Goal: Transaction & Acquisition: Purchase product/service

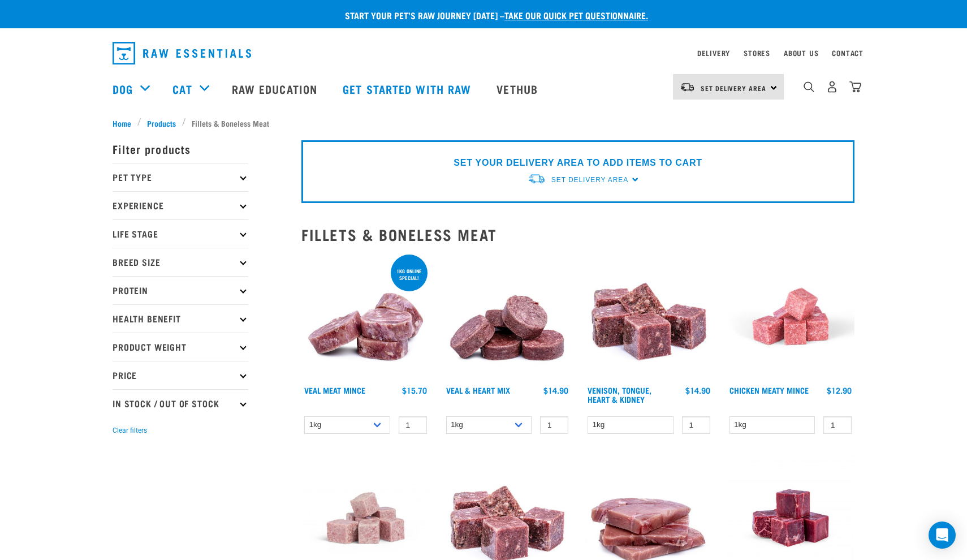
click at [230, 178] on p "Pet Type" at bounding box center [180, 177] width 136 height 28
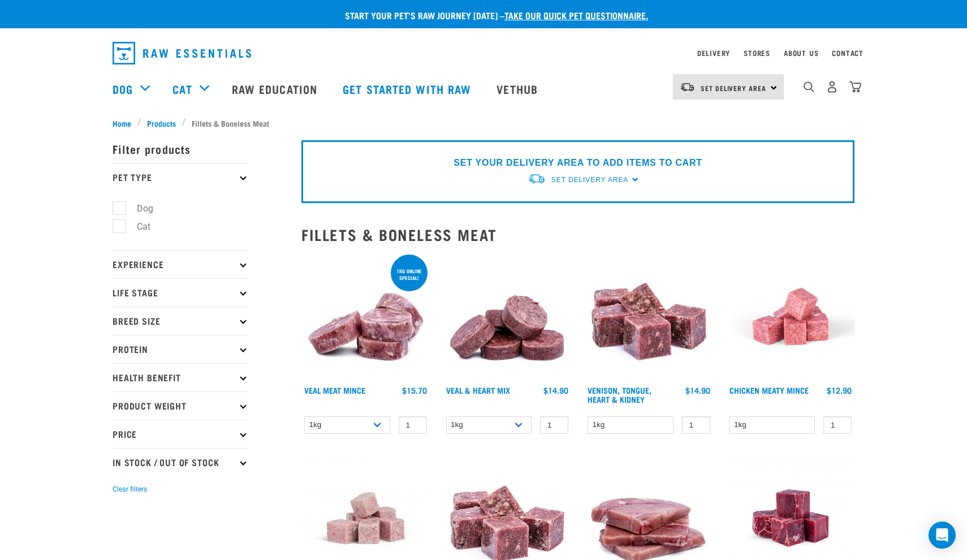
click at [119, 207] on label "Dog" at bounding box center [138, 208] width 39 height 14
click at [115, 207] on input "Dog" at bounding box center [115, 205] width 7 height 7
checkbox input "true"
click at [163, 120] on span "Products" at bounding box center [161, 123] width 29 height 12
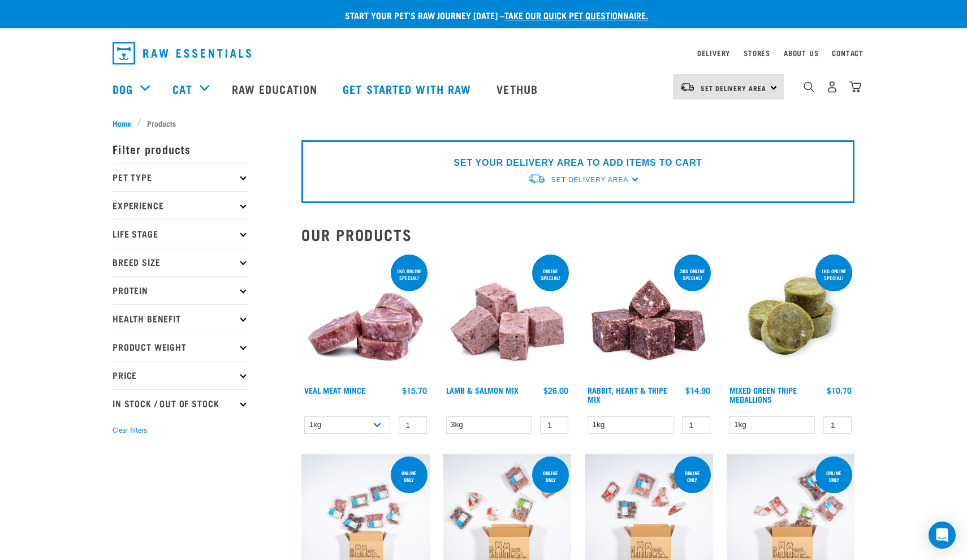
click at [232, 376] on p "Price" at bounding box center [180, 375] width 136 height 28
click at [122, 405] on label "Under $20" at bounding box center [150, 406] width 63 height 14
click at [120, 405] on input "Under $20" at bounding box center [115, 403] width 7 height 7
checkbox input "true"
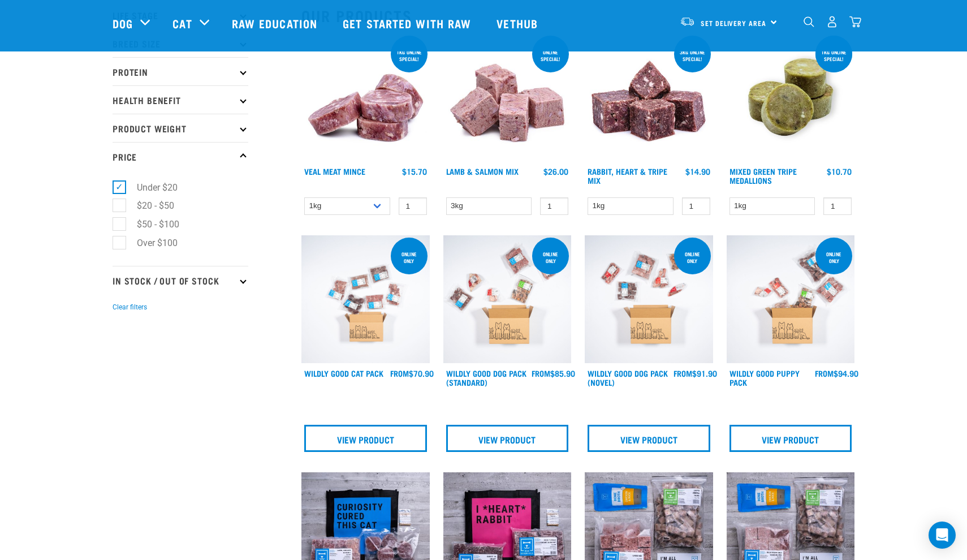
scroll to position [136, 0]
click at [512, 322] on img at bounding box center [507, 299] width 128 height 128
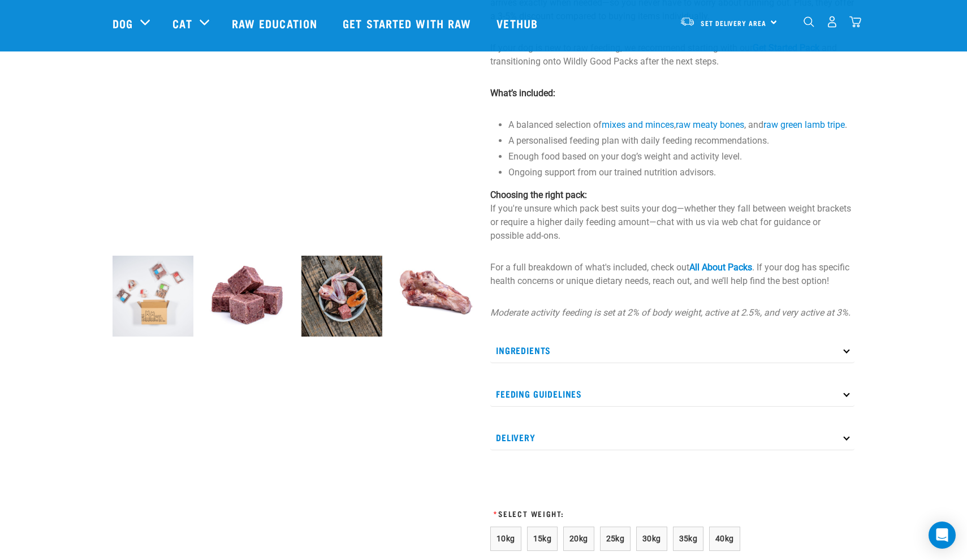
scroll to position [210, 0]
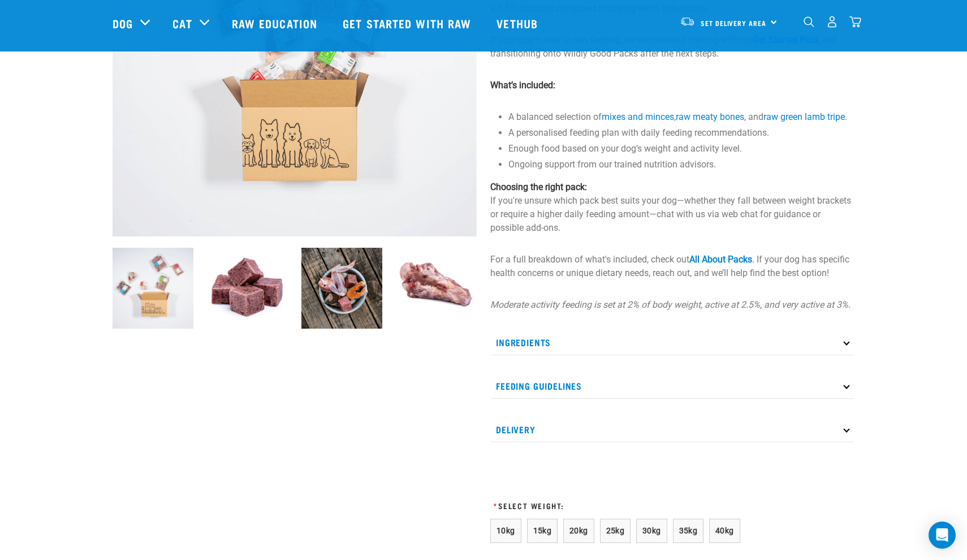
click at [648, 355] on p "Ingredients" at bounding box center [672, 342] width 364 height 25
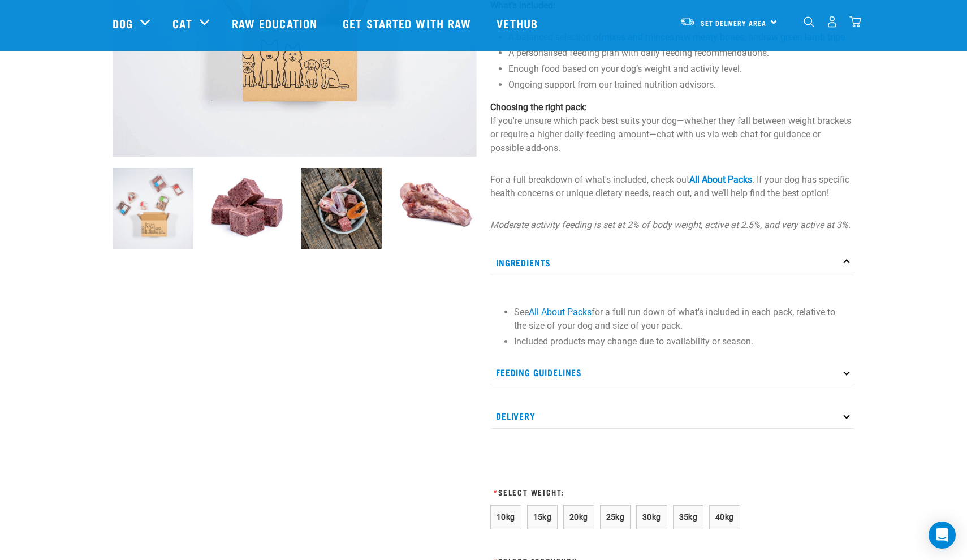
scroll to position [304, 0]
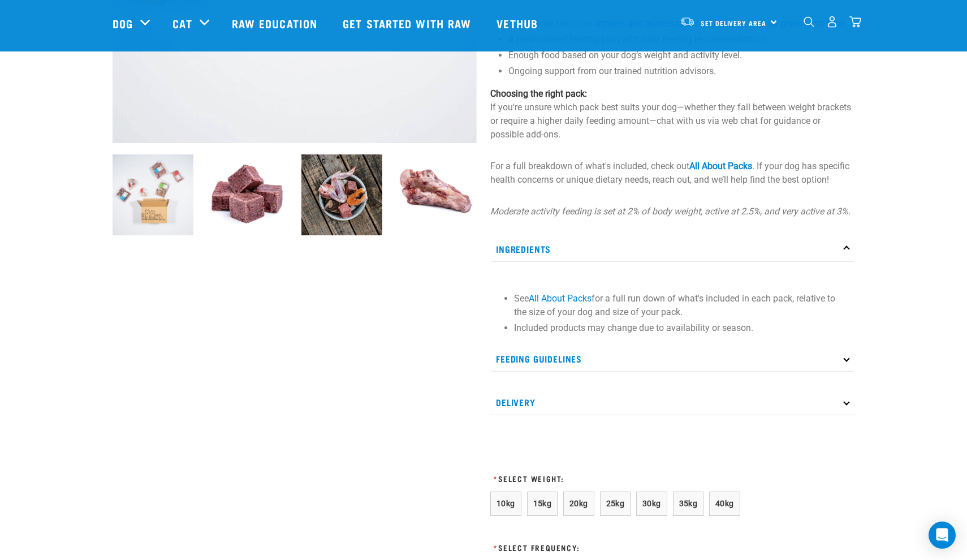
click at [849, 361] on icon at bounding box center [846, 358] width 6 height 6
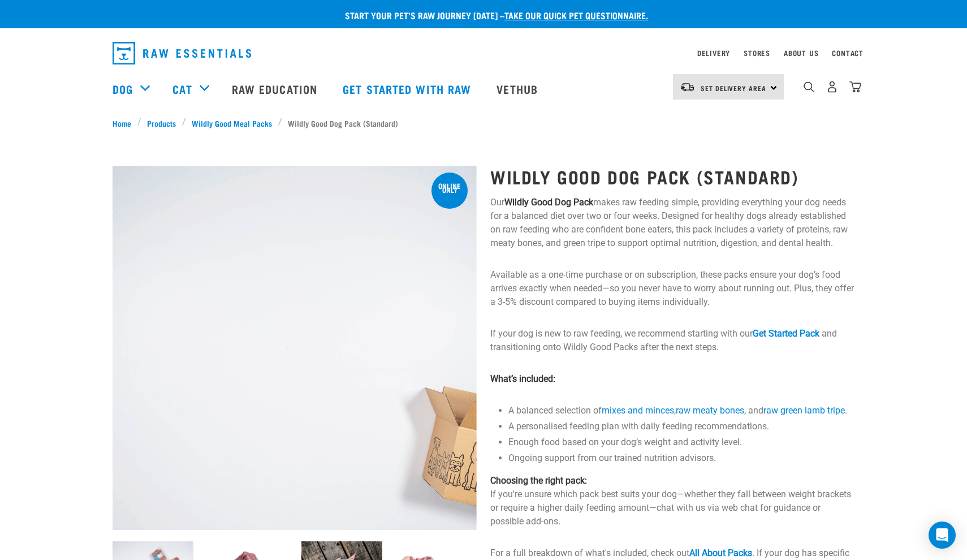
scroll to position [0, 0]
